Goal: Task Accomplishment & Management: Manage account settings

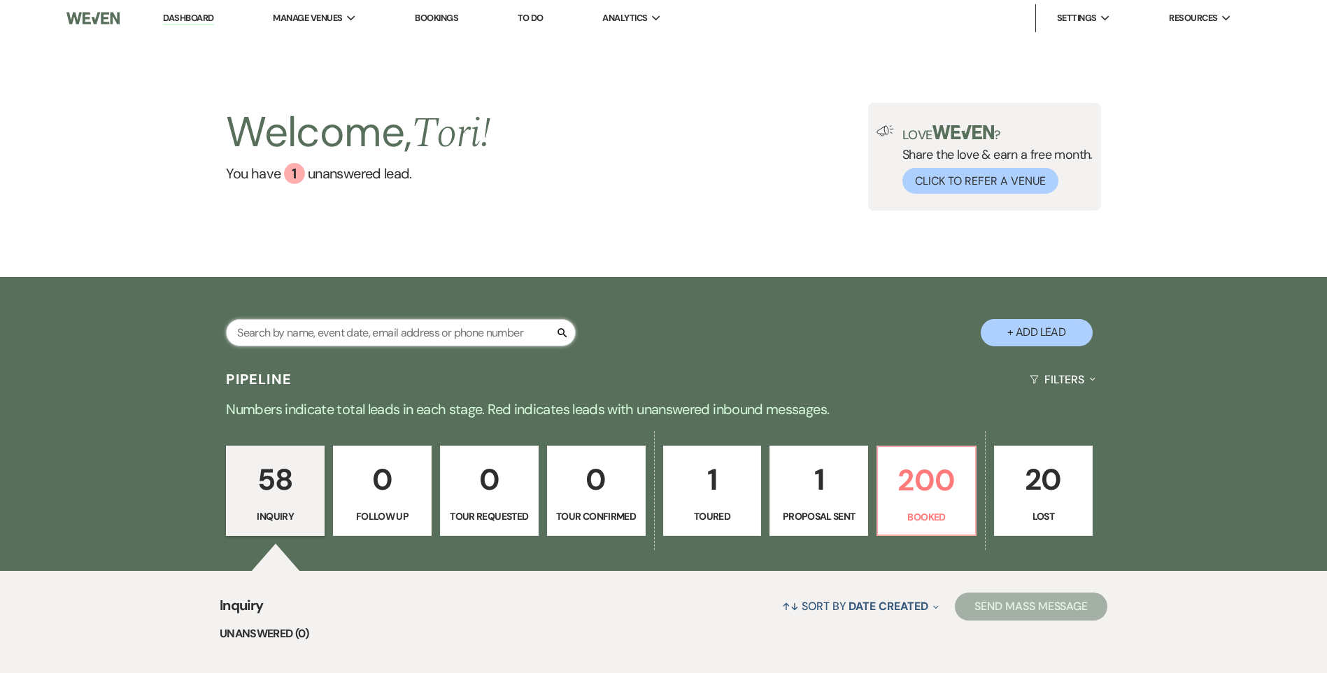
click at [291, 337] on input "text" at bounding box center [401, 332] width 350 height 27
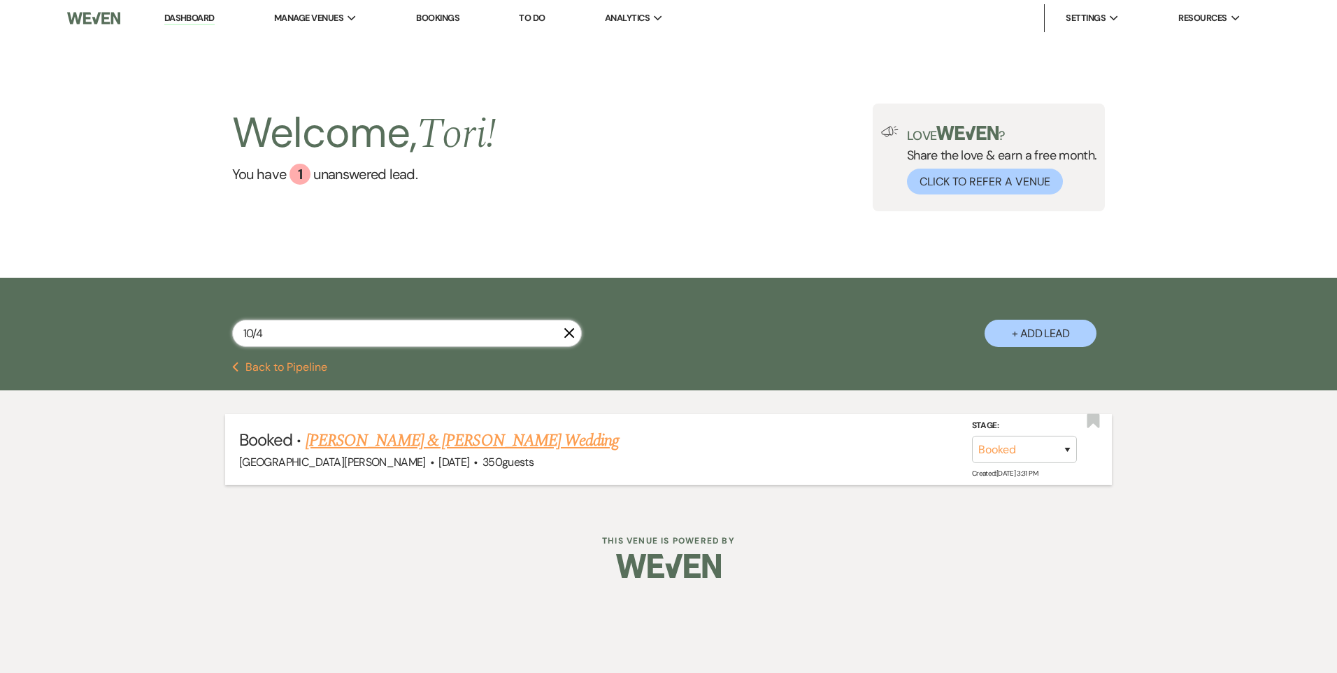
type input "10/4"
click at [402, 440] on link "[PERSON_NAME] & [PERSON_NAME] Wedding" at bounding box center [462, 440] width 313 height 25
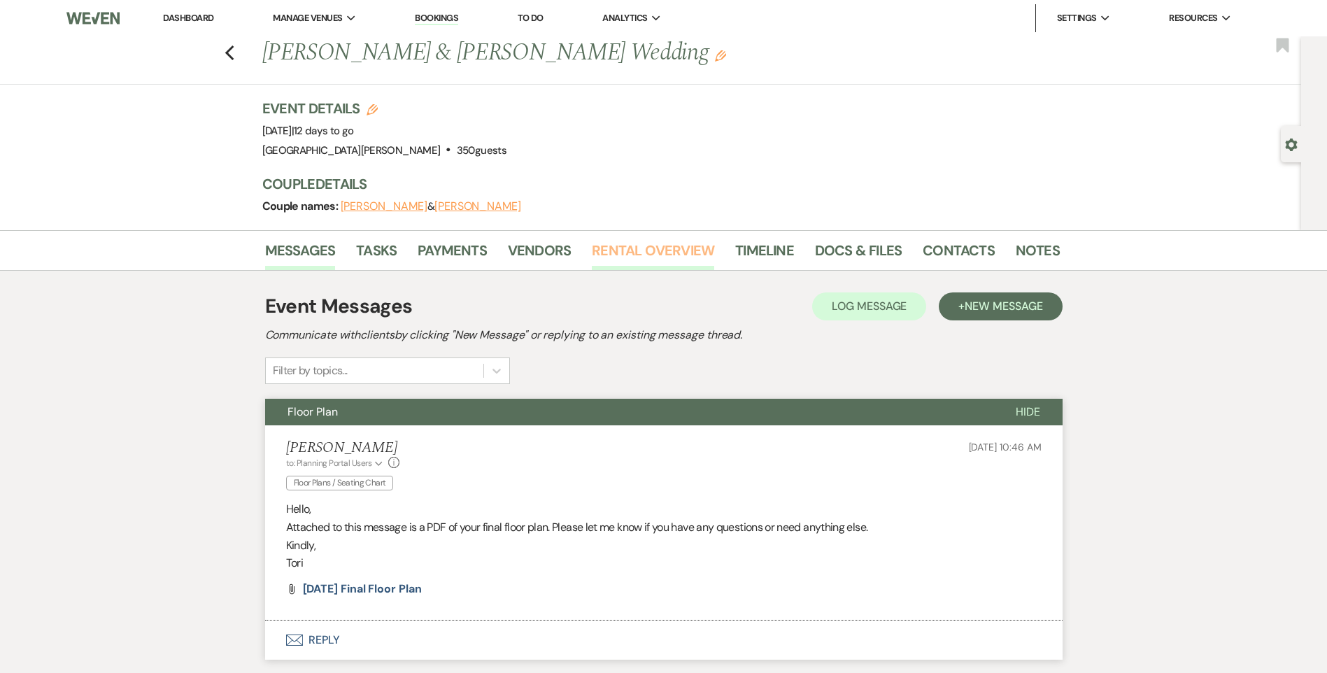
click at [669, 259] on link "Rental Overview" at bounding box center [653, 254] width 122 height 31
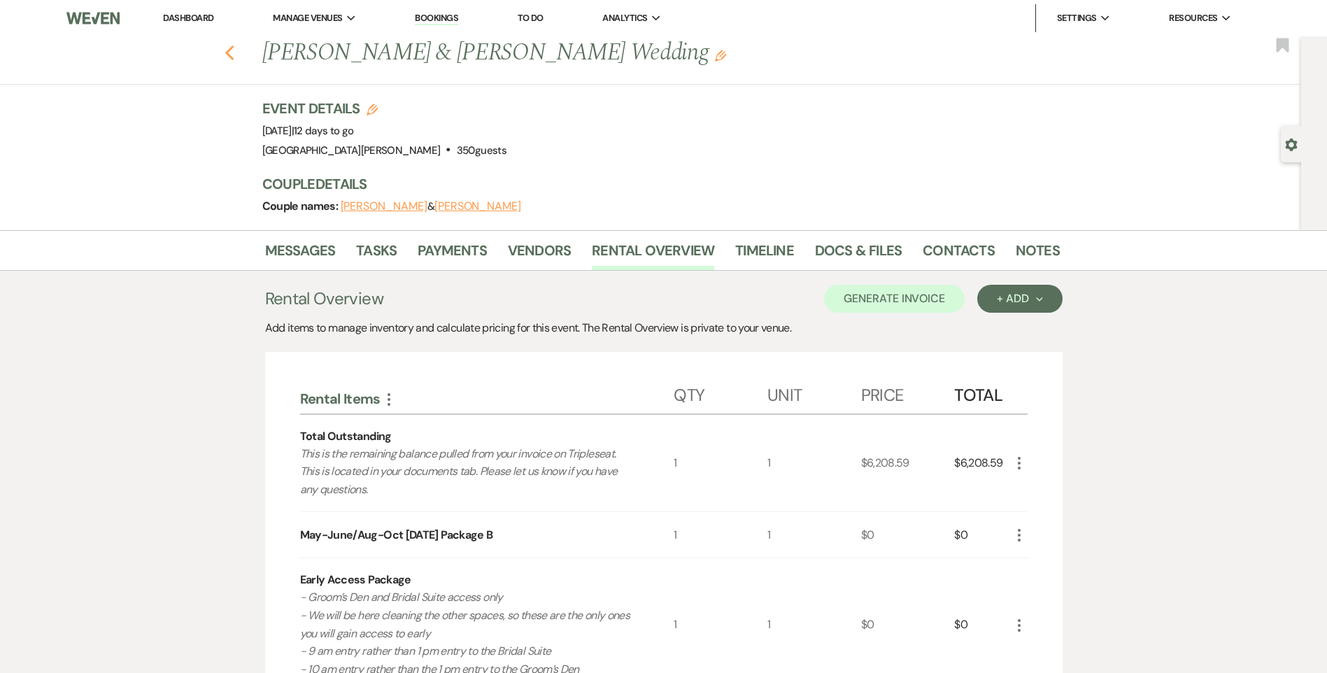
click at [232, 49] on icon "Previous" at bounding box center [230, 53] width 10 height 17
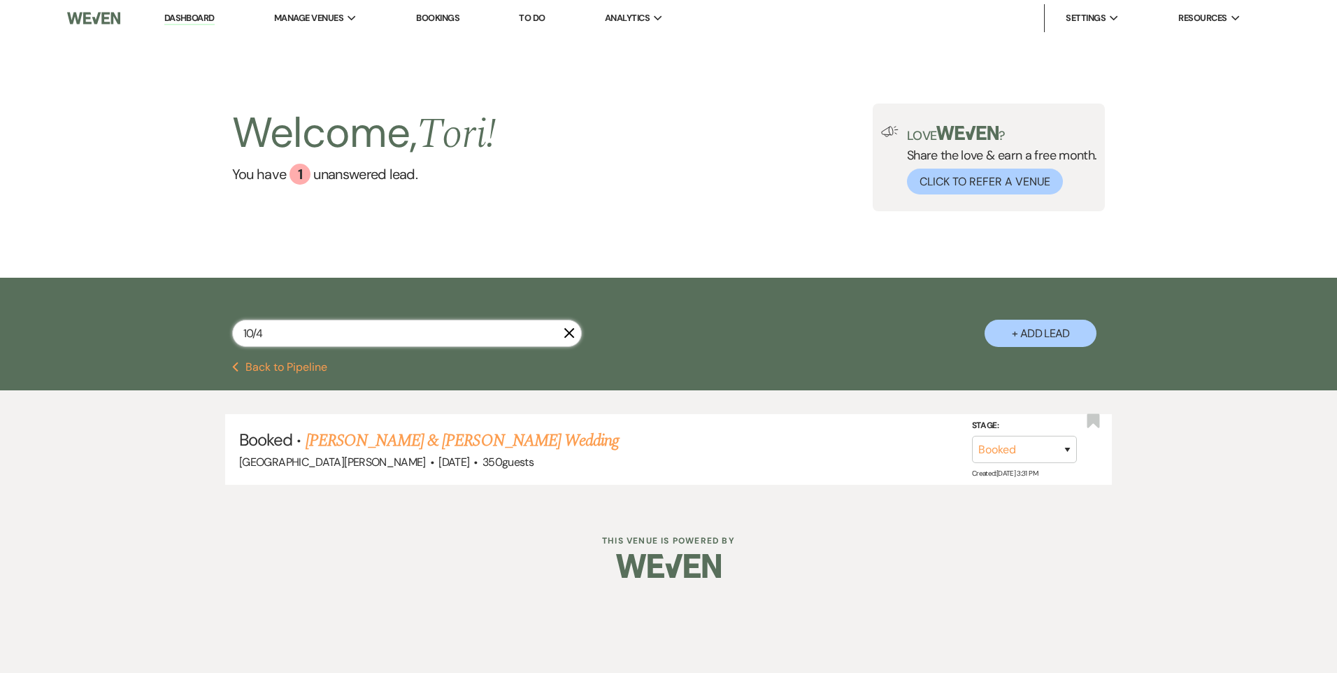
drag, startPoint x: 320, startPoint y: 345, endPoint x: 148, endPoint y: 357, distance: 172.5
click at [225, 346] on div "10/4 X + Add Lead" at bounding box center [668, 321] width 1007 height 73
type input "11/1"
click at [383, 433] on link "[PERSON_NAME] & [PERSON_NAME] Wedding" at bounding box center [462, 440] width 313 height 25
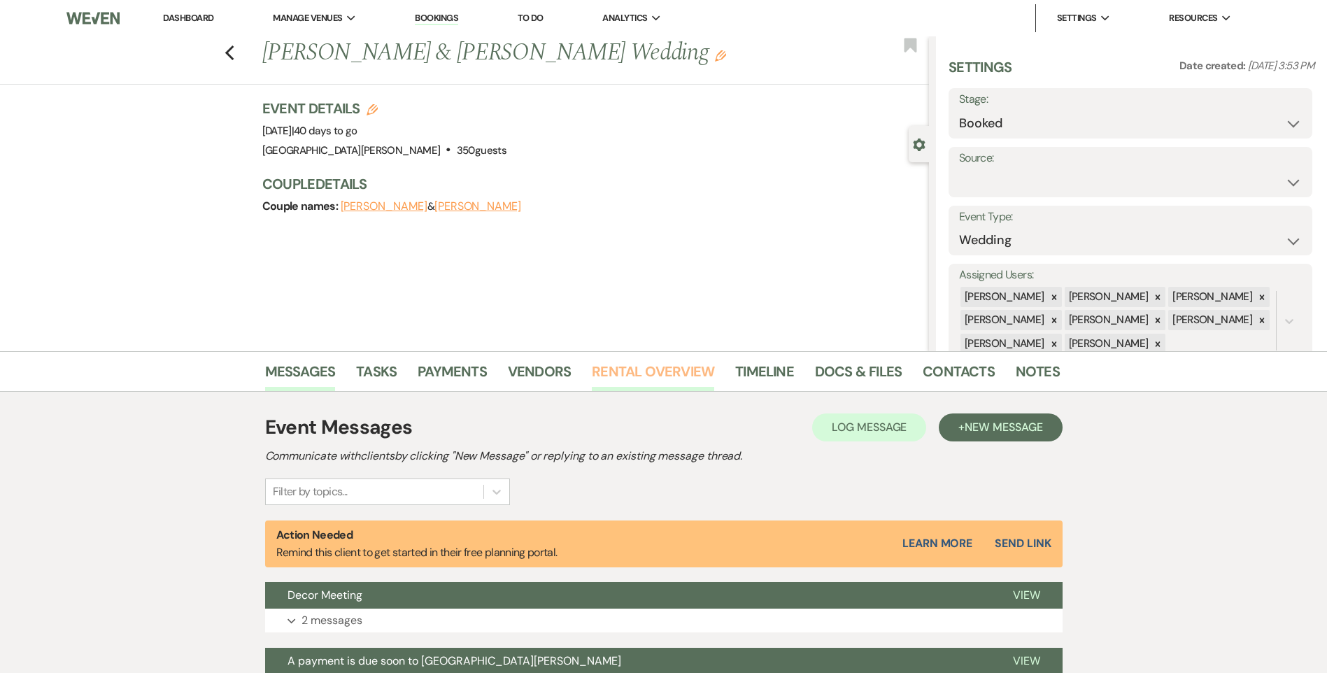
click at [618, 373] on link "Rental Overview" at bounding box center [653, 375] width 122 height 31
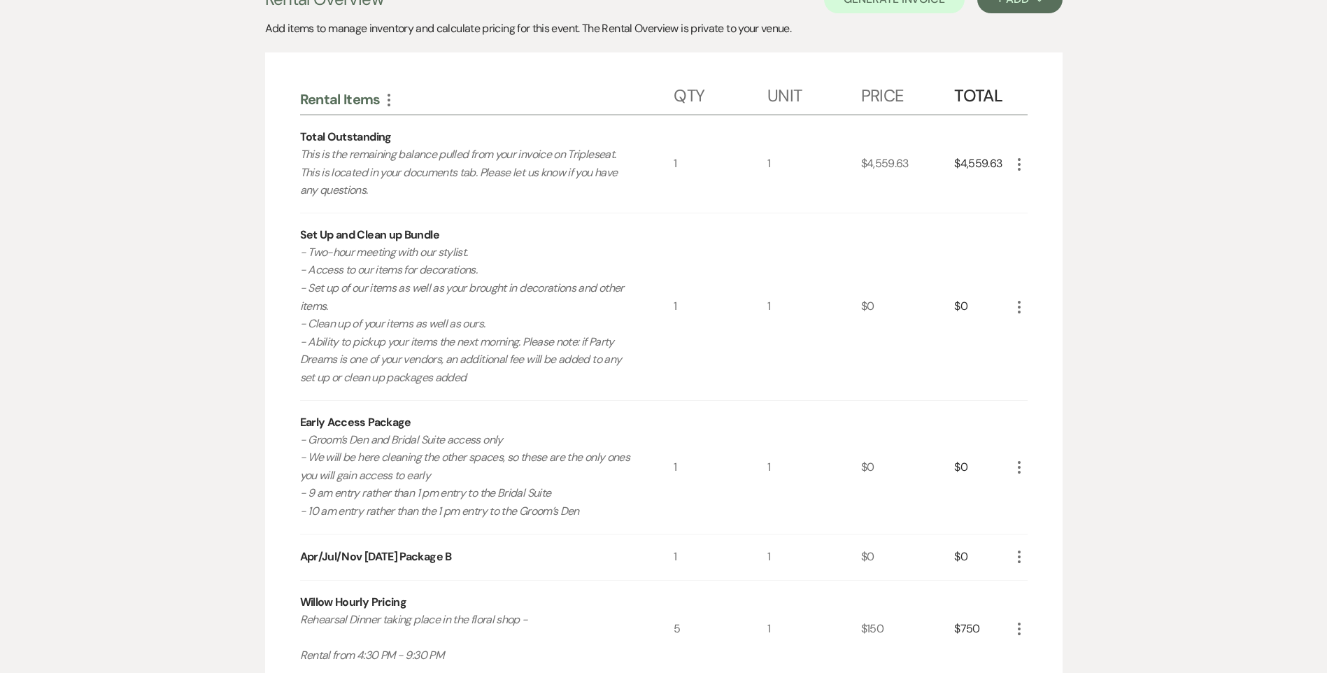
scroll to position [420, 0]
